Goal: Information Seeking & Learning: Find specific fact

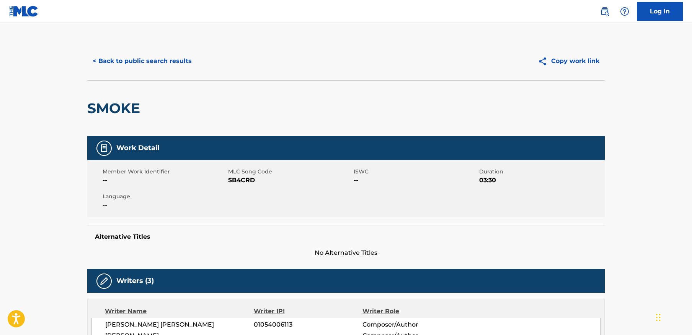
click at [164, 52] on button "< Back to public search results" at bounding box center [142, 61] width 110 height 19
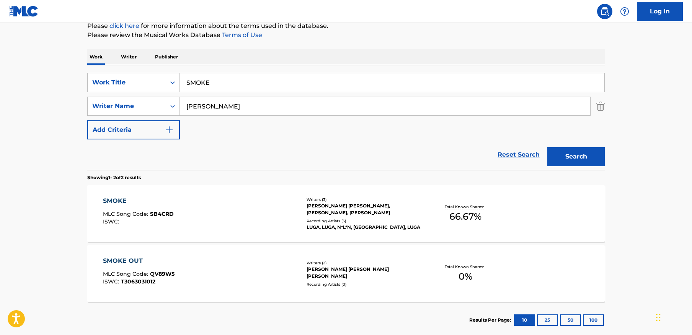
click at [242, 84] on input "SMOKE" at bounding box center [392, 82] width 424 height 18
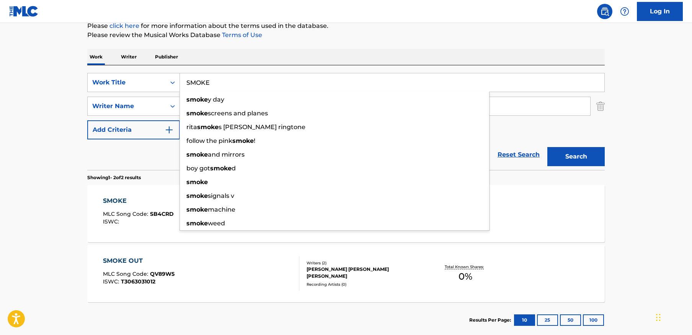
click at [242, 84] on input "SMOKE" at bounding box center [392, 82] width 424 height 18
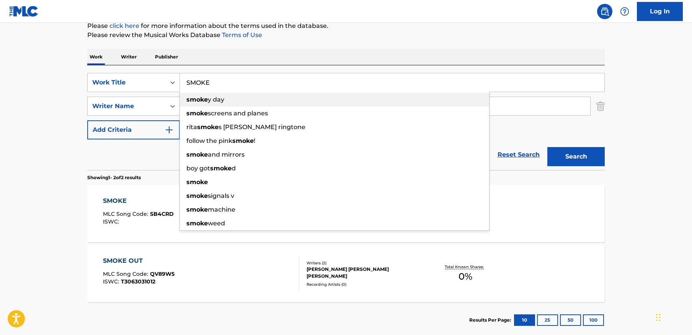
paste input "Big Spendin'"
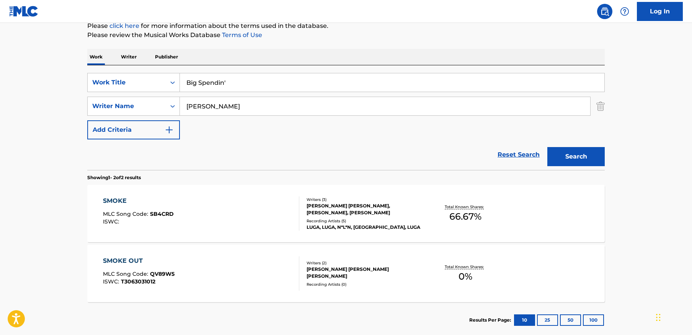
type input "Big Spendin'"
click at [442, 101] on input "[PERSON_NAME]" at bounding box center [385, 106] width 410 height 18
click at [440, 101] on input "[PERSON_NAME]" at bounding box center [385, 106] width 410 height 18
click at [395, 106] on input "[PERSON_NAME]" at bounding box center [385, 106] width 410 height 18
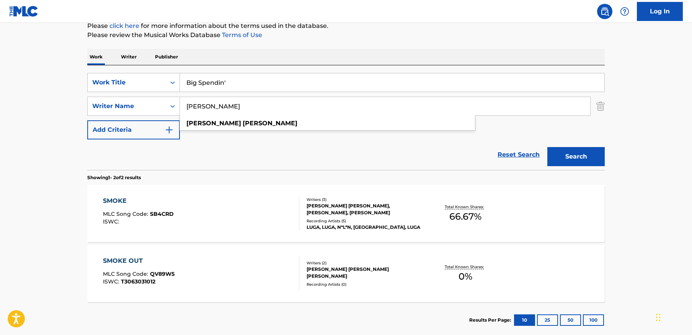
click at [395, 106] on input "[PERSON_NAME]" at bounding box center [385, 106] width 410 height 18
type input "た"
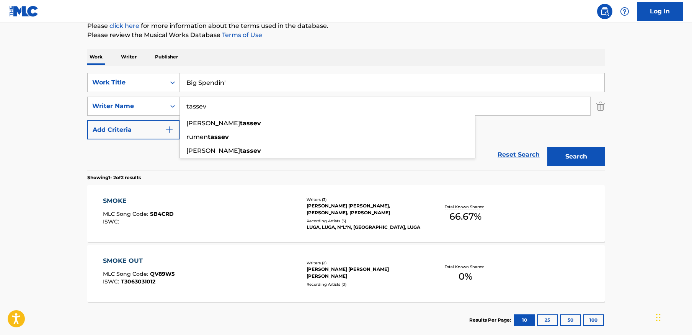
type input "tassev"
click at [547, 147] on button "Search" at bounding box center [575, 156] width 57 height 19
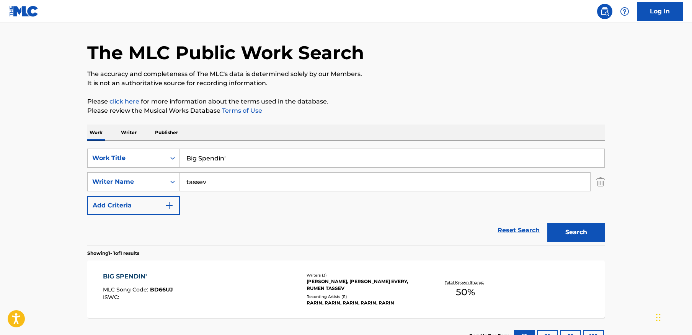
scroll to position [81, 0]
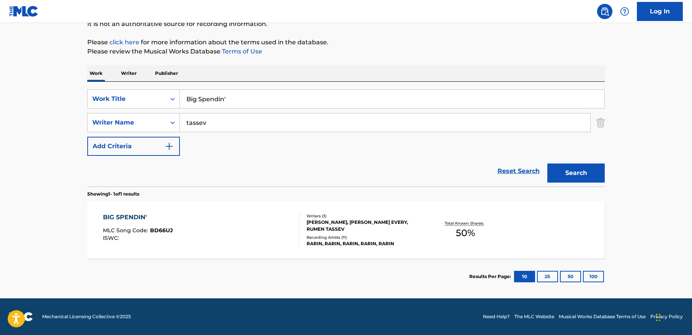
click at [241, 244] on div "BIG SPENDIN' MLC Song Code : BD66UJ ISWC :" at bounding box center [201, 230] width 197 height 34
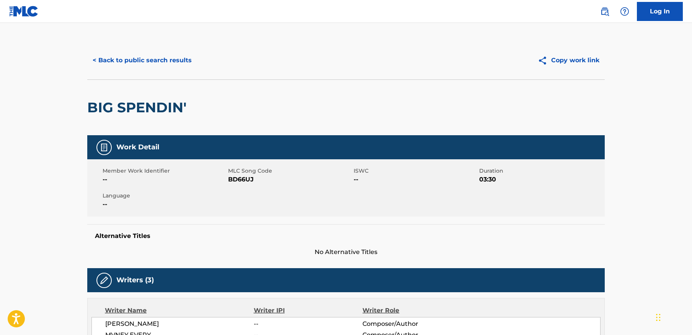
click at [121, 61] on button "< Back to public search results" at bounding box center [142, 60] width 110 height 19
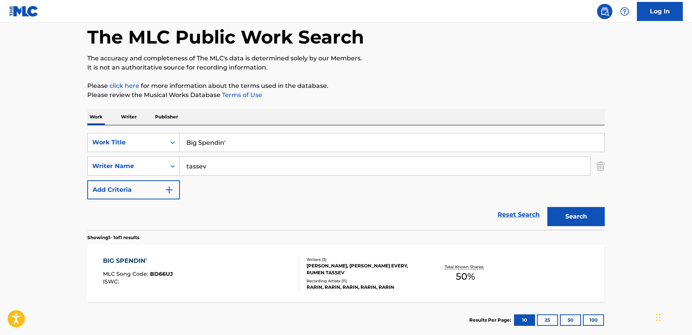
click at [265, 149] on input "Big Spendin'" at bounding box center [392, 143] width 424 height 18
paste input "HYDRA"
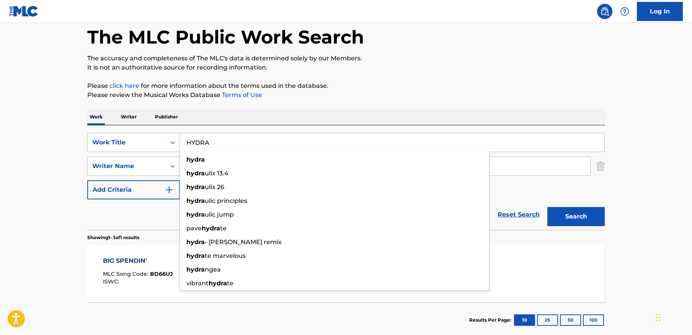
type input "HYDRA"
click at [520, 78] on div "The MLC Public Work Search The accuracy and completeness of The MLC's data is d…" at bounding box center [346, 172] width 536 height 334
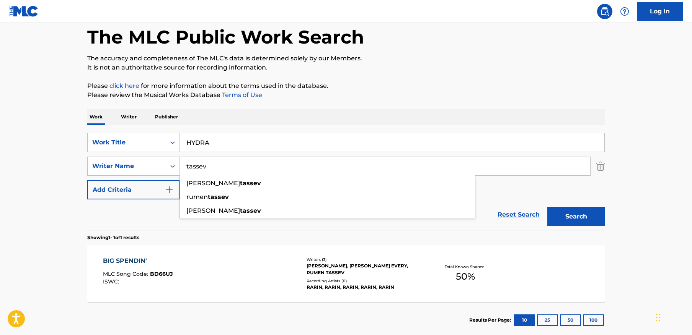
click at [225, 168] on input "tassev" at bounding box center [385, 166] width 410 height 18
paste input "[PERSON_NAME]"
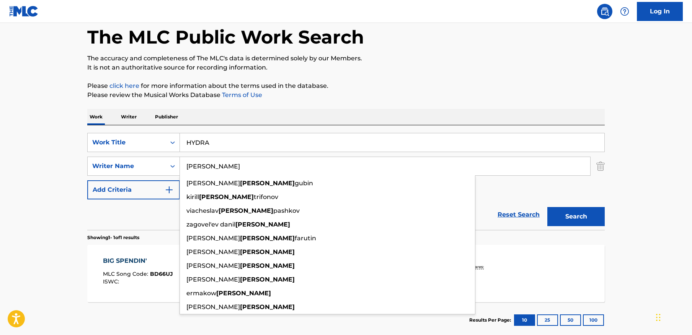
type input "[PERSON_NAME]"
drag, startPoint x: 392, startPoint y: 91, endPoint x: 415, endPoint y: 114, distance: 31.9
click at [392, 91] on p "Please review the Musical Works Database Terms of Use" at bounding box center [345, 95] width 517 height 9
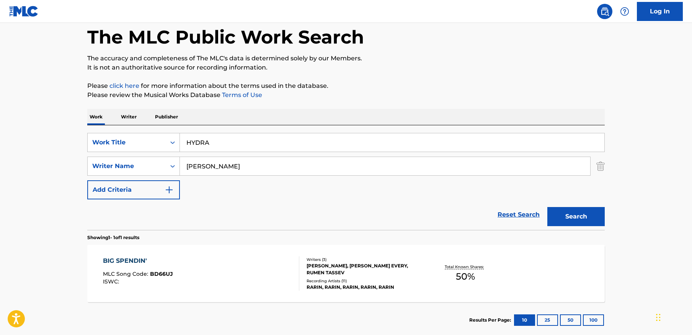
click at [566, 218] on button "Search" at bounding box center [575, 216] width 57 height 19
click at [187, 277] on div "HYDRA MLC Song Code : HP8RYK ISWC :" at bounding box center [201, 274] width 197 height 34
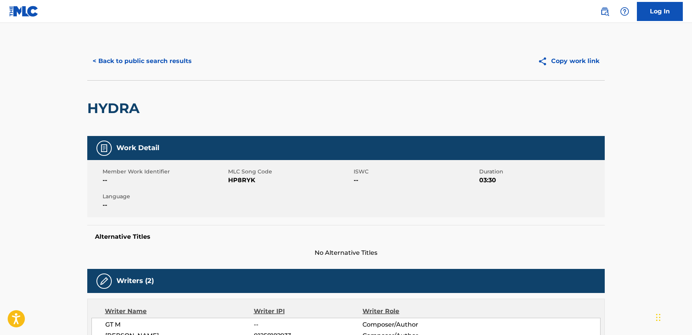
scroll to position [107, 0]
